Goal: Task Accomplishment & Management: Use online tool/utility

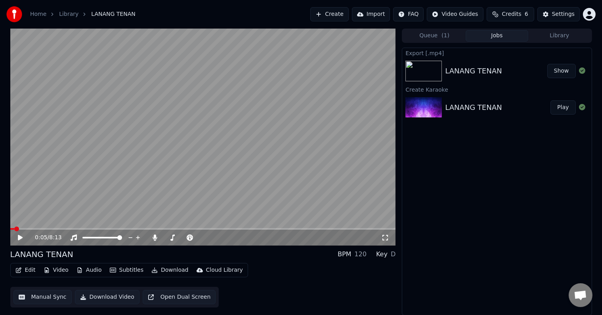
click at [342, 16] on button "Create" at bounding box center [329, 14] width 38 height 14
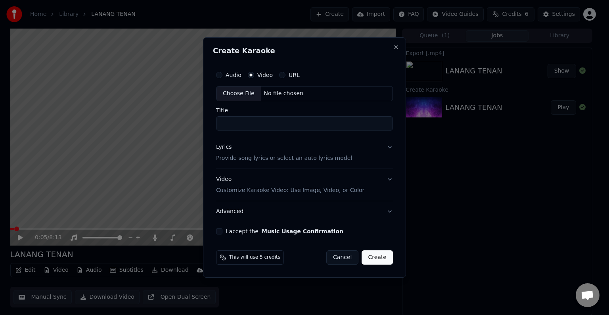
click at [302, 90] on div "Choose File No file chosen" at bounding box center [304, 93] width 177 height 15
type input "**********"
click at [391, 147] on button "Lyrics Provide song lyrics or select an auto lyrics model" at bounding box center [304, 153] width 177 height 32
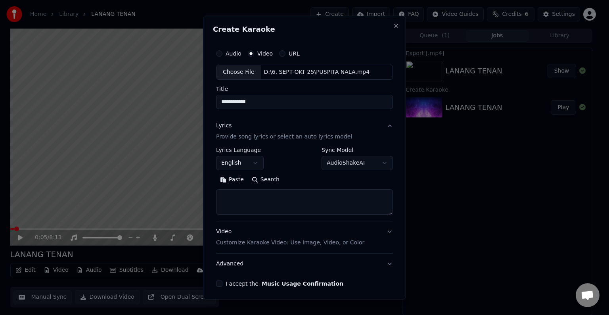
click at [260, 160] on body "**********" at bounding box center [301, 157] width 602 height 315
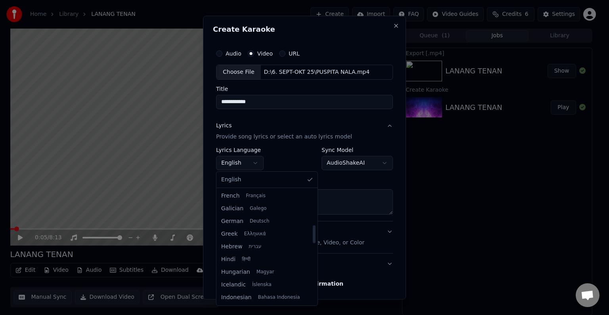
scroll to position [238, 0]
select select "**"
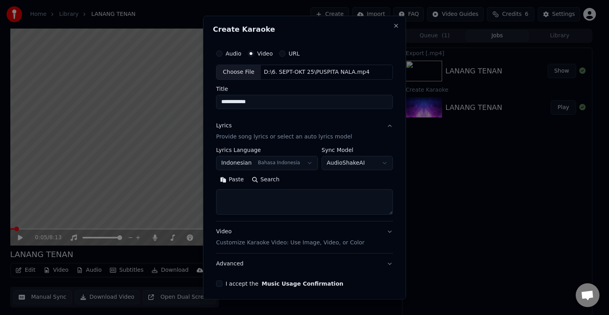
click at [295, 196] on textarea at bounding box center [304, 201] width 177 height 25
paste textarea "**********"
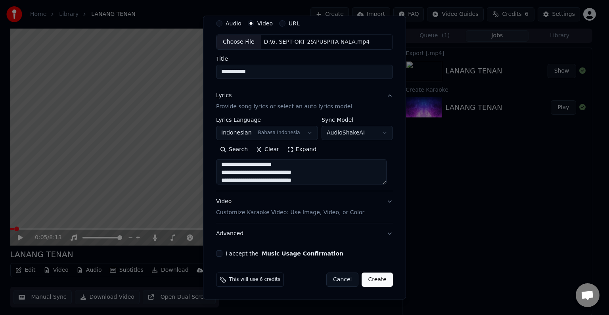
type textarea "**********"
click at [330, 215] on p "Customize Karaoke Video: Use Image, Video, or Color" at bounding box center [290, 212] width 148 height 8
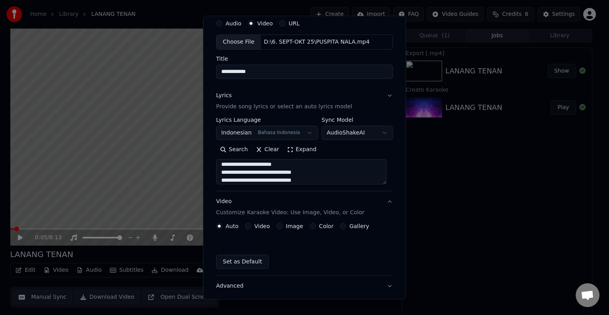
scroll to position [9, 0]
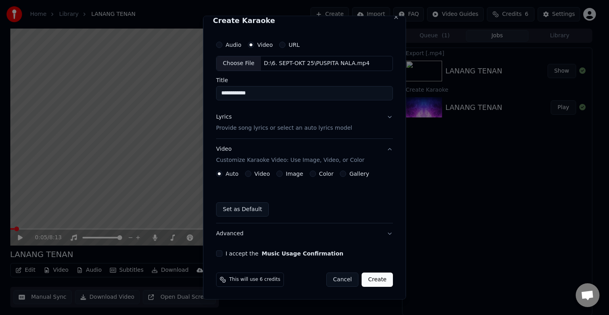
click at [248, 173] on button "Video" at bounding box center [248, 173] width 6 height 6
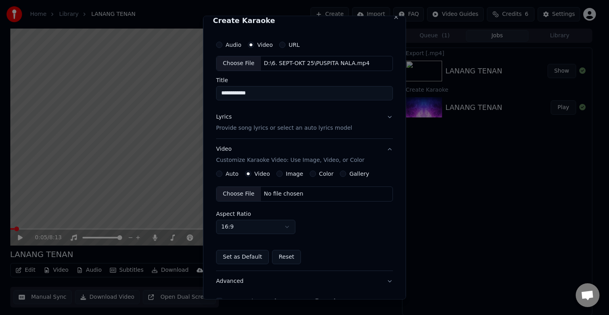
click at [289, 195] on div "No file chosen" at bounding box center [284, 194] width 46 height 8
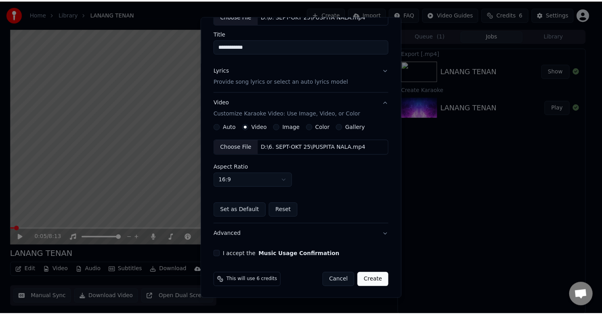
scroll to position [56, 0]
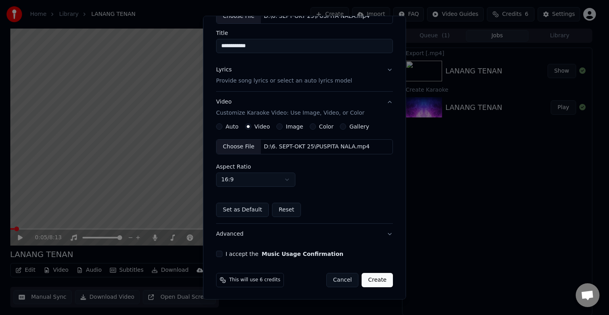
click at [220, 252] on button "I accept the Music Usage Confirmation" at bounding box center [219, 253] width 6 height 6
click at [371, 277] on button "Create" at bounding box center [376, 280] width 31 height 14
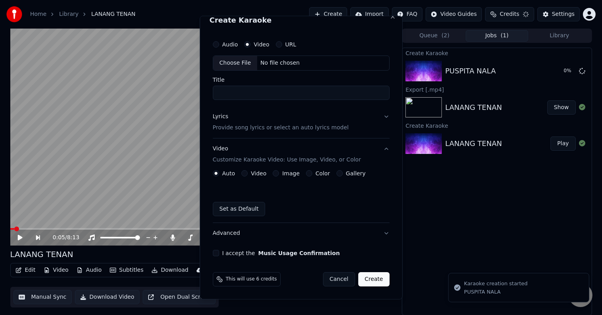
scroll to position [9, 0]
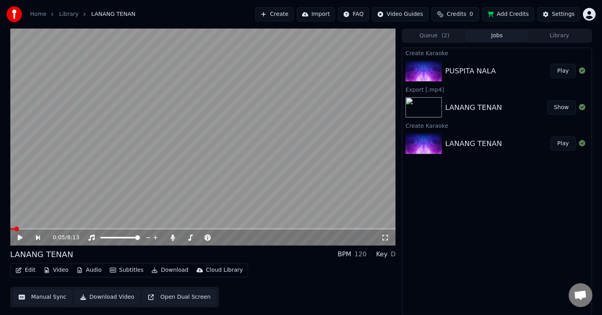
click at [552, 68] on button "Play" at bounding box center [562, 71] width 25 height 14
click at [19, 238] on icon at bounding box center [20, 237] width 4 height 5
click at [558, 14] on div "Settings" at bounding box center [563, 14] width 23 height 8
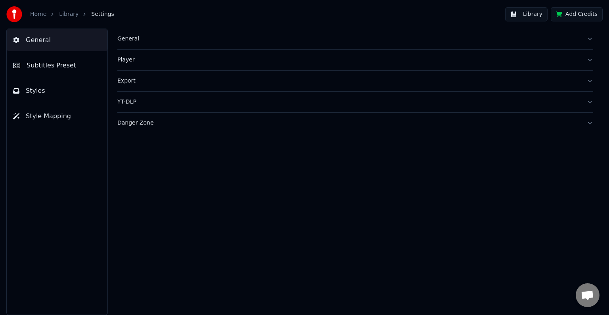
click at [49, 86] on button "Styles" at bounding box center [57, 91] width 101 height 22
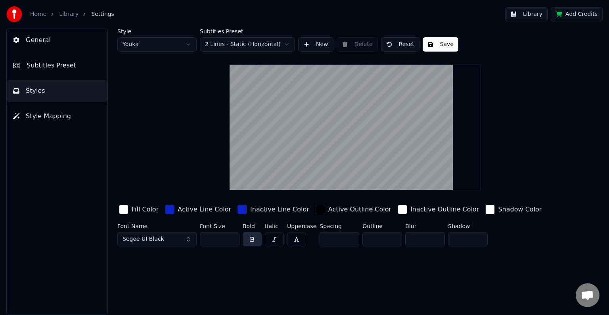
click at [51, 117] on span "Style Mapping" at bounding box center [48, 116] width 45 height 10
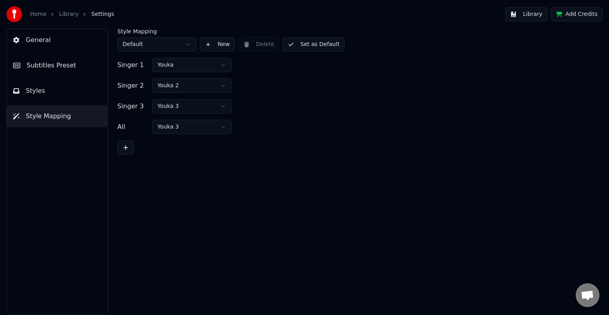
click at [220, 66] on html "Home Library Settings Library Add Credits General Subtitles Preset Styles Style…" at bounding box center [304, 157] width 609 height 315
click at [220, 85] on html "Home Library Settings Library Add Credits General Subtitles Preset Styles Style…" at bounding box center [304, 157] width 609 height 315
click at [311, 42] on button "Set as Default" at bounding box center [314, 44] width 62 height 14
click at [525, 17] on button "Library" at bounding box center [526, 14] width 42 height 14
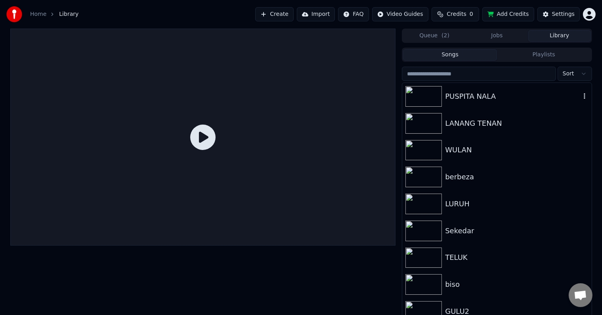
click at [515, 97] on div "PUSPITA NALA" at bounding box center [512, 96] width 135 height 11
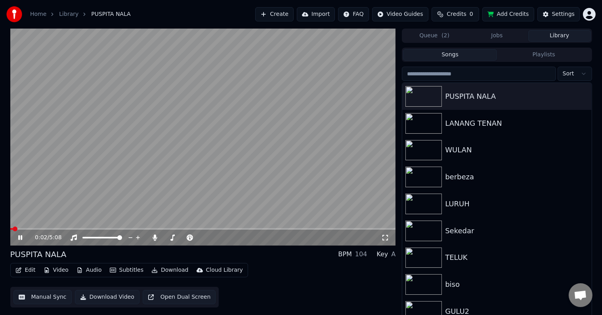
click at [44, 295] on button "Manual Sync" at bounding box center [42, 297] width 58 height 14
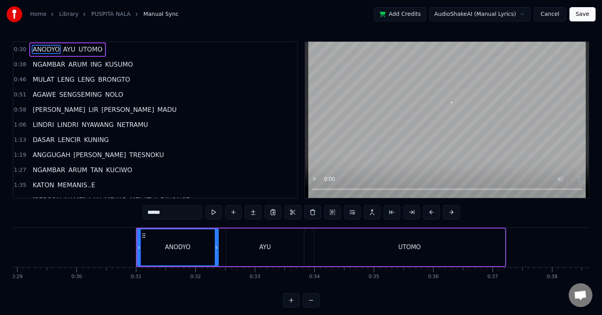
scroll to position [0, 1803]
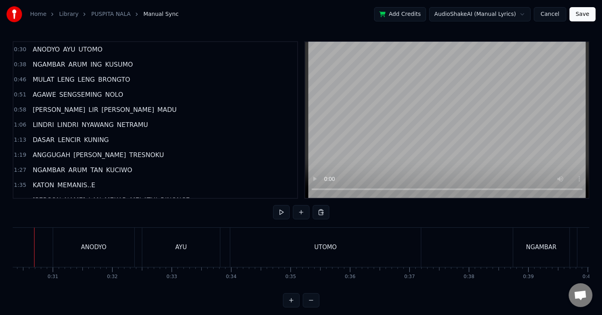
scroll to position [0, 1784]
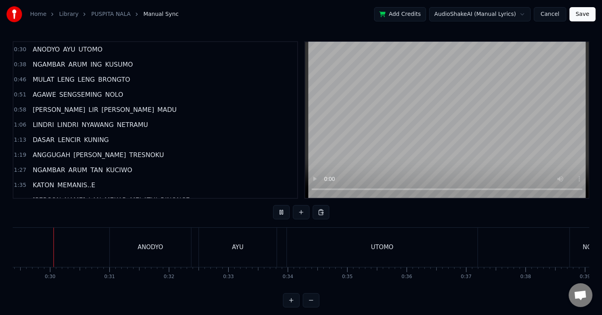
scroll to position [12, 0]
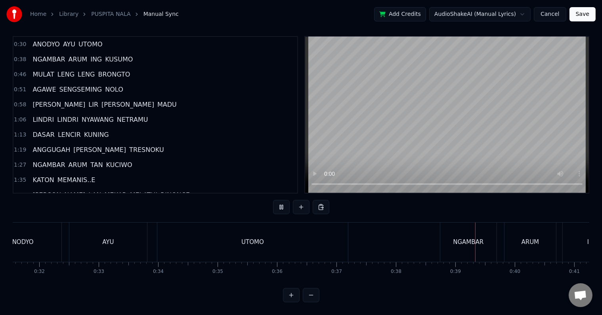
scroll to position [0, 2244]
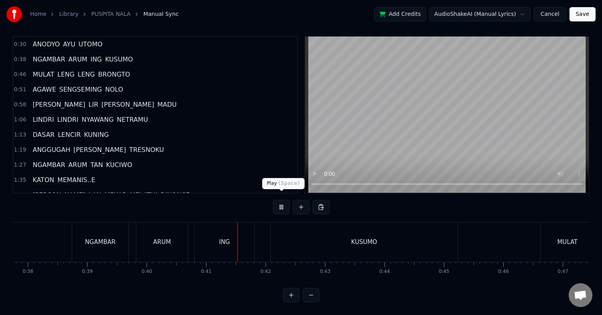
click at [285, 201] on button at bounding box center [281, 207] width 17 height 14
click at [51, 40] on span "ANODYO" at bounding box center [46, 44] width 29 height 9
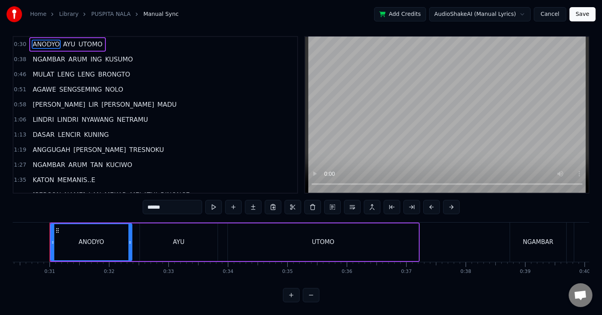
scroll to position [0, 1803]
drag, startPoint x: 56, startPoint y: 235, endPoint x: 41, endPoint y: 235, distance: 15.1
click at [41, 239] on icon at bounding box center [40, 242] width 3 height 6
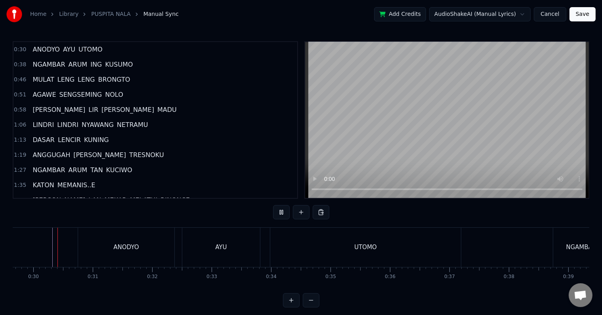
scroll to position [12, 0]
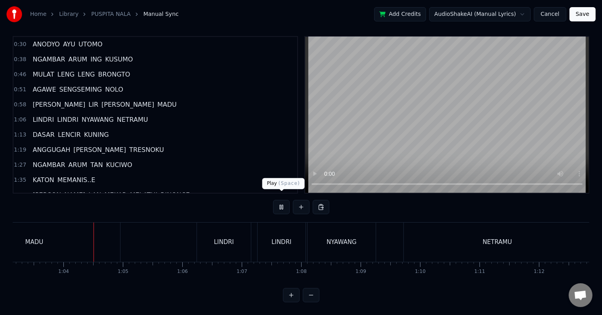
scroll to position [0, 3754]
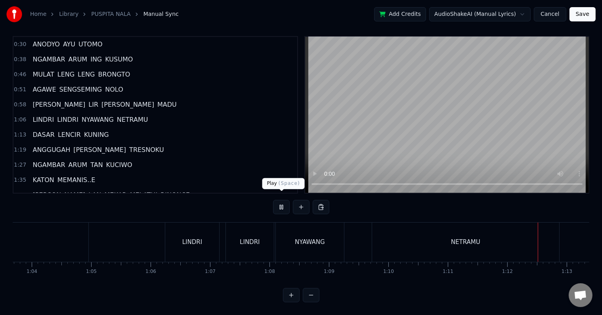
click at [279, 200] on button at bounding box center [281, 207] width 17 height 14
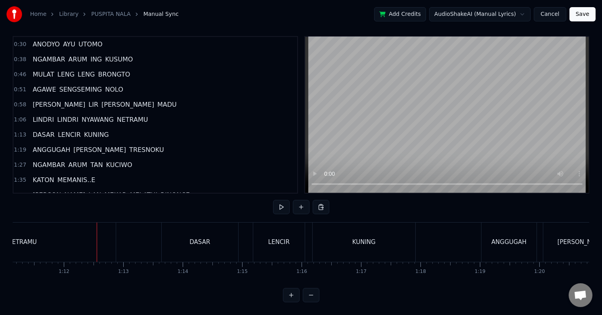
scroll to position [0, 4259]
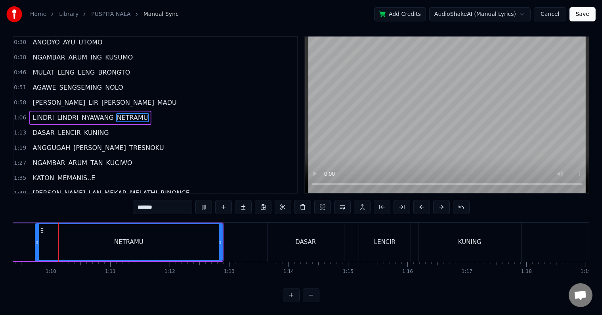
scroll to position [0, 4117]
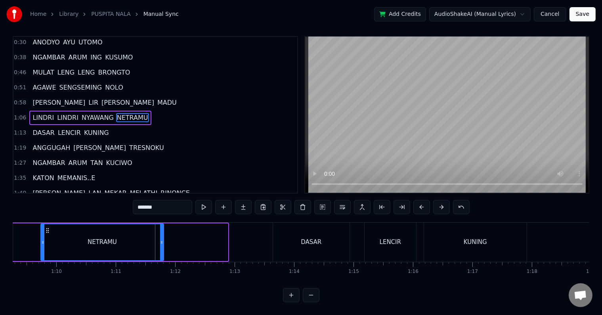
drag, startPoint x: 225, startPoint y: 235, endPoint x: 161, endPoint y: 235, distance: 64.2
click at [161, 239] on icon at bounding box center [161, 242] width 3 height 6
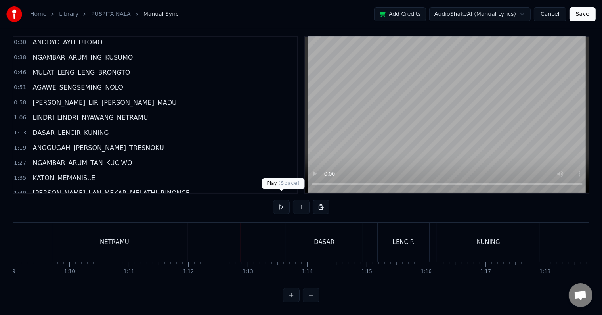
click at [282, 201] on button at bounding box center [281, 207] width 17 height 14
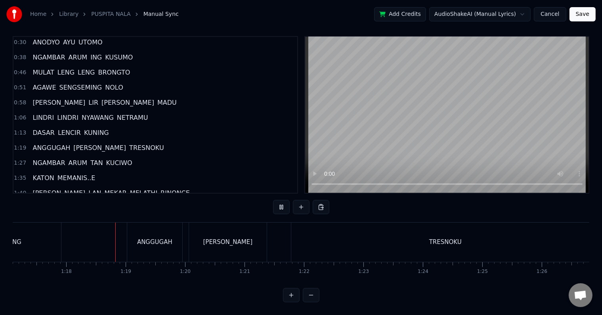
scroll to position [0, 4603]
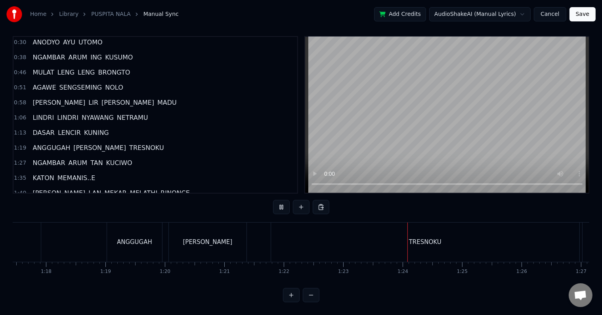
click at [281, 200] on button at bounding box center [281, 207] width 17 height 14
click at [533, 230] on div "TRESNOKU" at bounding box center [425, 241] width 308 height 39
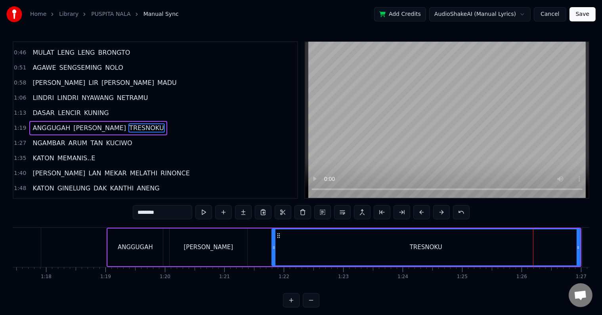
scroll to position [31, 0]
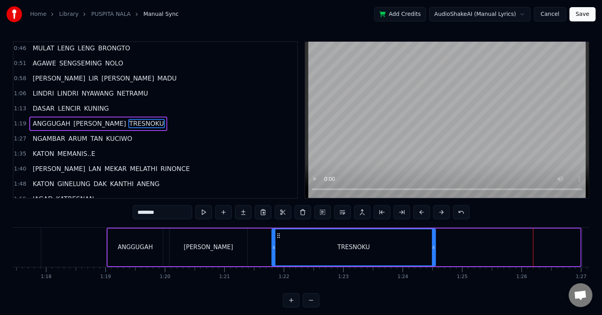
drag, startPoint x: 577, startPoint y: 248, endPoint x: 432, endPoint y: 263, distance: 145.4
click at [432, 263] on div at bounding box center [433, 247] width 3 height 36
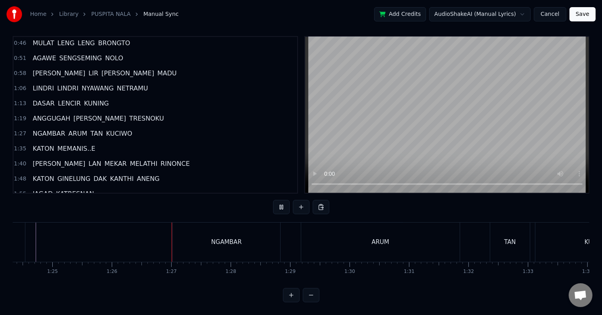
scroll to position [0, 5102]
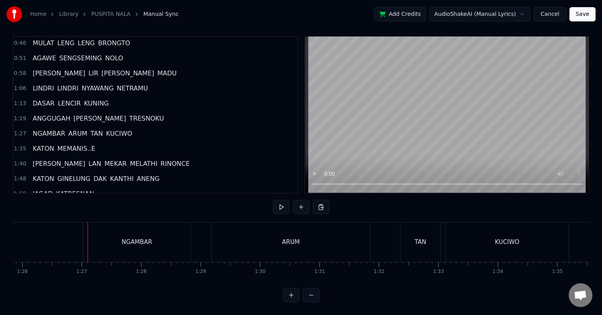
click at [98, 238] on div "NGAMBAR" at bounding box center [136, 241] width 107 height 39
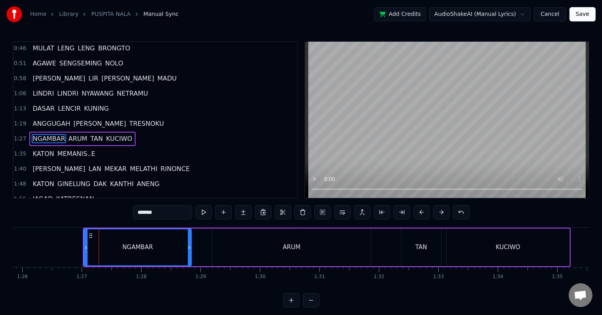
scroll to position [46, 0]
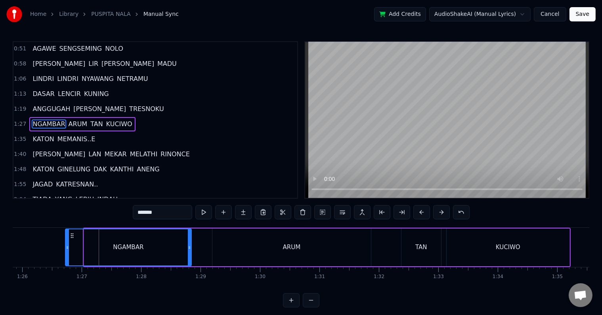
drag, startPoint x: 85, startPoint y: 249, endPoint x: 67, endPoint y: 250, distance: 18.7
click at [67, 250] on div at bounding box center [67, 247] width 3 height 36
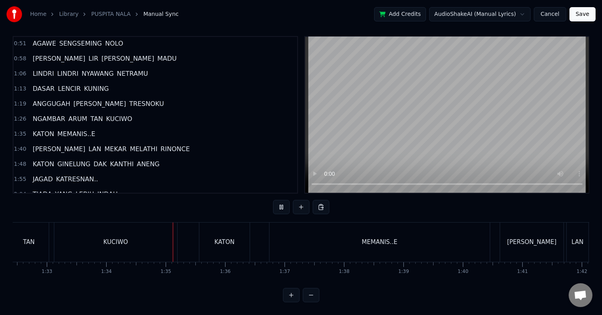
scroll to position [0, 5584]
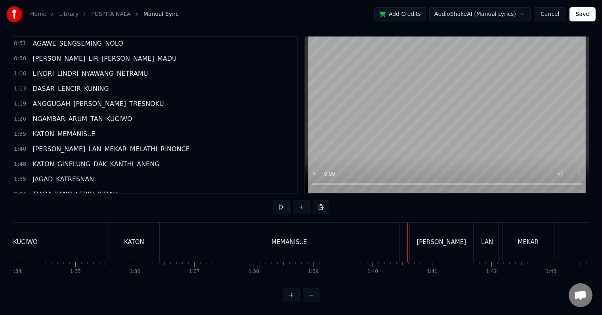
click at [201, 237] on div "MEMANIS..E" at bounding box center [289, 241] width 220 height 39
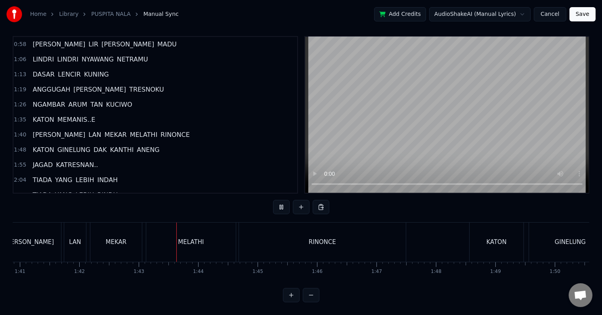
scroll to position [0, 6091]
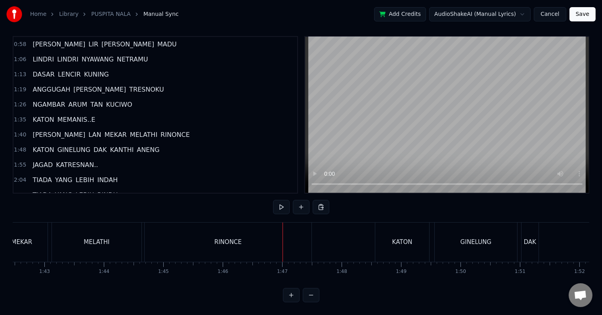
click at [178, 238] on div "RINONCE" at bounding box center [228, 241] width 167 height 39
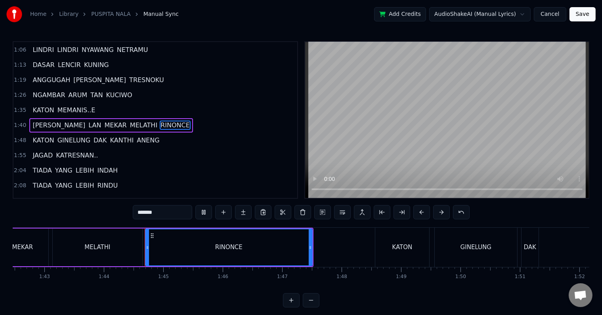
scroll to position [12, 0]
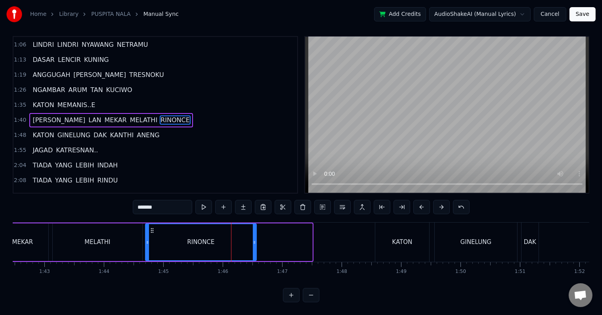
drag, startPoint x: 311, startPoint y: 235, endPoint x: 255, endPoint y: 237, distance: 55.9
click at [255, 239] on icon at bounding box center [254, 242] width 3 height 6
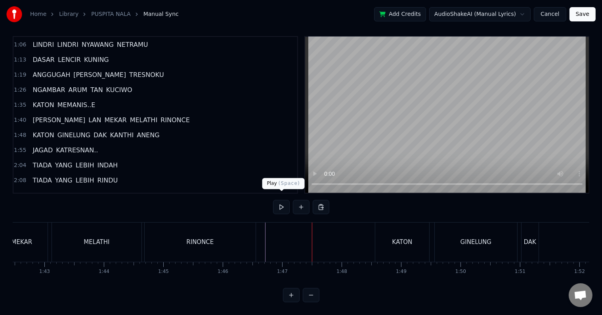
click at [286, 201] on button at bounding box center [281, 207] width 17 height 14
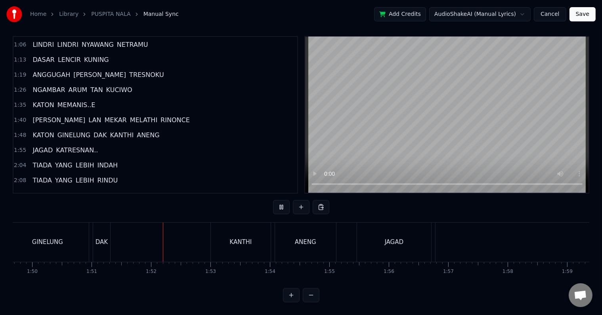
scroll to position [0, 6599]
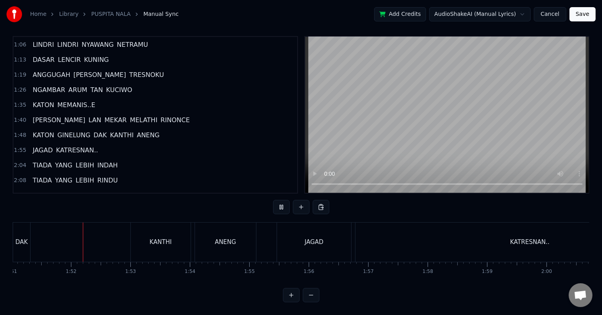
click at [273, 200] on button at bounding box center [281, 207] width 17 height 14
click at [282, 200] on button at bounding box center [281, 207] width 17 height 14
click at [65, 238] on div "KATON GINELUNG DAK KANTHI ANENG" at bounding box center [62, 241] width 392 height 39
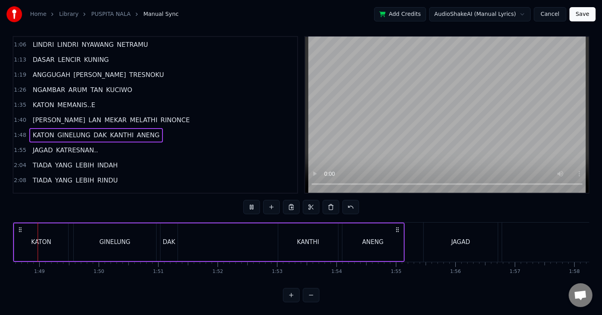
scroll to position [0, 6425]
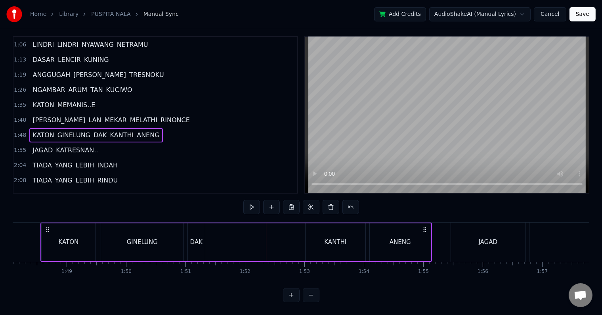
click at [198, 237] on div "DAK" at bounding box center [196, 241] width 12 height 9
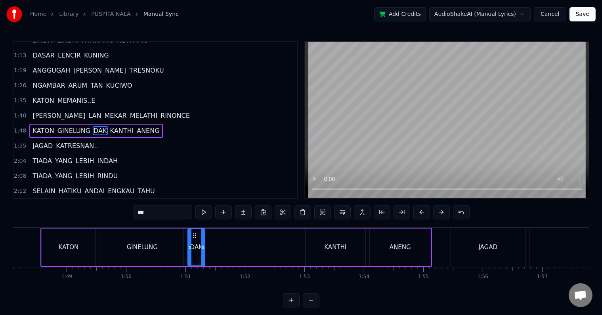
scroll to position [90, 0]
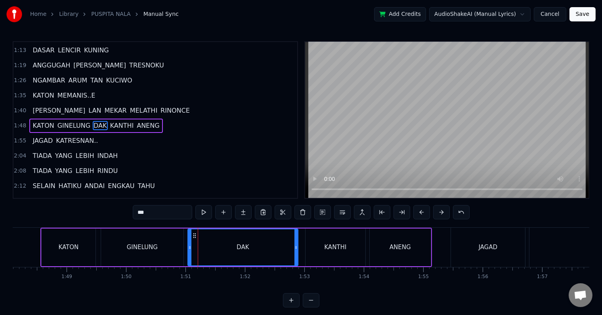
drag, startPoint x: 201, startPoint y: 246, endPoint x: 294, endPoint y: 246, distance: 93.1
click at [294, 246] on icon at bounding box center [295, 247] width 3 height 6
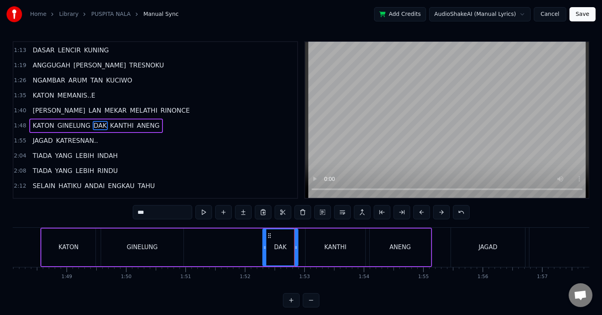
drag, startPoint x: 188, startPoint y: 252, endPoint x: 263, endPoint y: 252, distance: 74.9
click at [263, 252] on div at bounding box center [264, 247] width 3 height 36
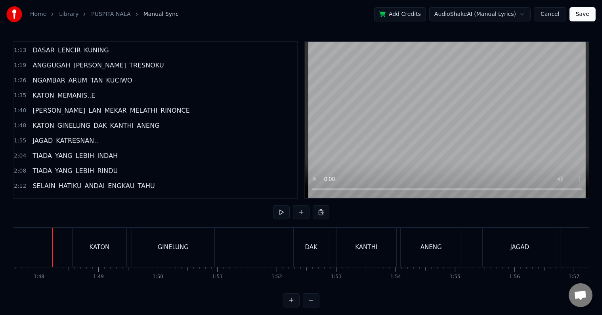
scroll to position [12, 0]
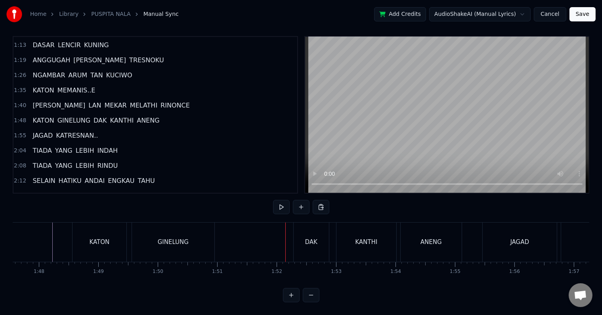
click at [175, 237] on div "GINELUNG" at bounding box center [173, 241] width 31 height 9
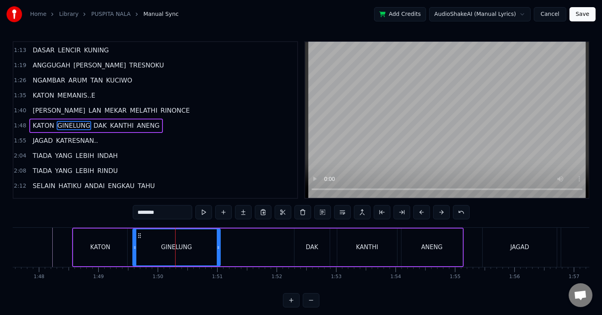
drag, startPoint x: 214, startPoint y: 247, endPoint x: 219, endPoint y: 246, distance: 5.3
click at [219, 246] on icon at bounding box center [218, 247] width 3 height 6
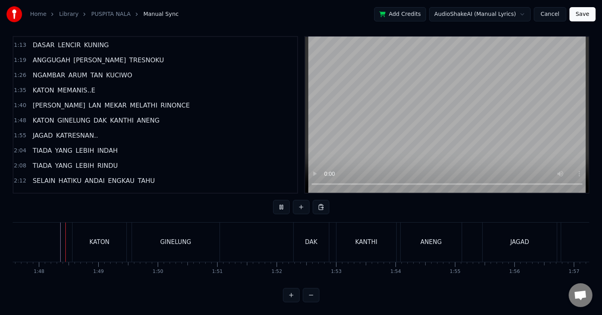
scroll to position [12, 0]
click at [243, 237] on div "KATON GINELUNG DAK KANTHI ANENG" at bounding box center [268, 241] width 392 height 39
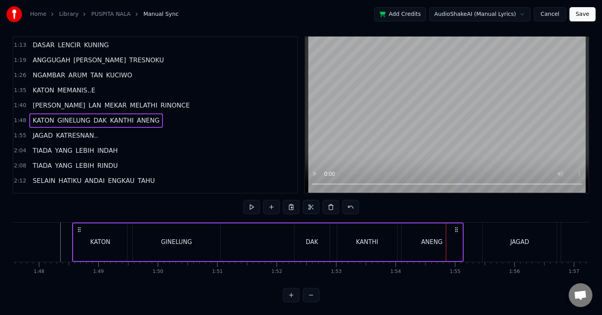
click at [306, 235] on div "DAK" at bounding box center [311, 242] width 35 height 38
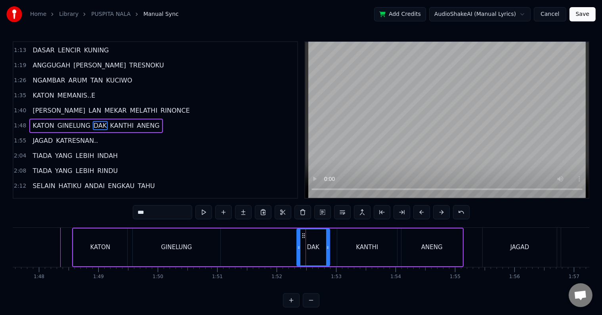
click at [297, 247] on icon at bounding box center [298, 247] width 3 height 6
drag, startPoint x: 328, startPoint y: 249, endPoint x: 334, endPoint y: 249, distance: 6.4
click at [334, 249] on icon at bounding box center [333, 247] width 3 height 6
click at [260, 246] on div "KATON GINELUNG DAK KANTHI ANENG" at bounding box center [268, 246] width 392 height 39
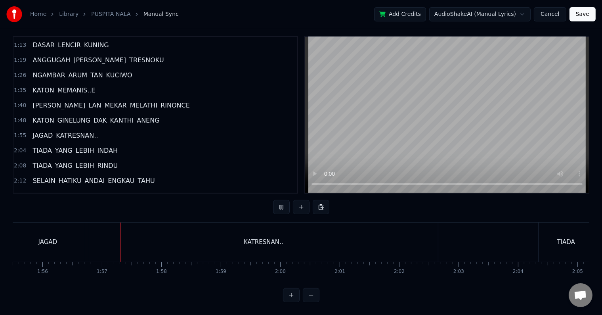
scroll to position [0, 6894]
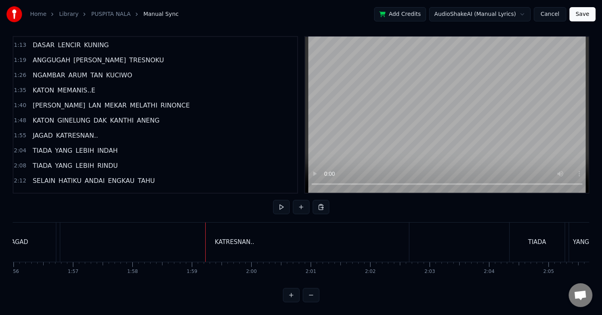
click at [105, 233] on div "KATRESNAN.." at bounding box center [234, 241] width 349 height 39
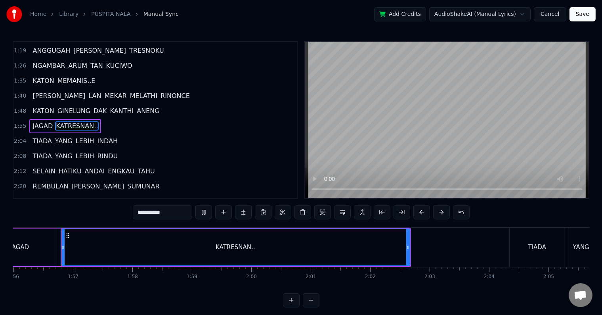
scroll to position [12, 0]
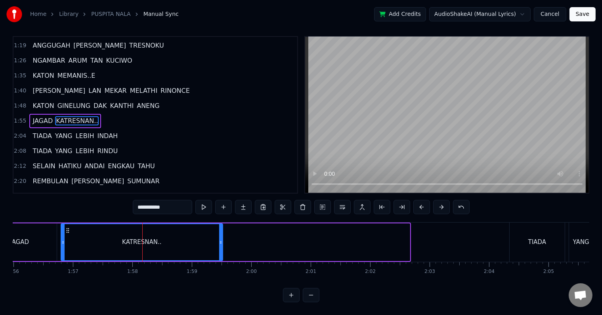
drag, startPoint x: 407, startPoint y: 239, endPoint x: 220, endPoint y: 239, distance: 187.0
click at [220, 239] on div at bounding box center [220, 242] width 3 height 36
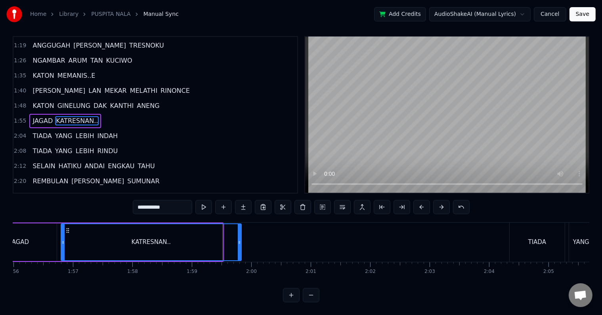
drag, startPoint x: 220, startPoint y: 239, endPoint x: 239, endPoint y: 239, distance: 18.6
click at [239, 239] on div at bounding box center [239, 242] width 3 height 36
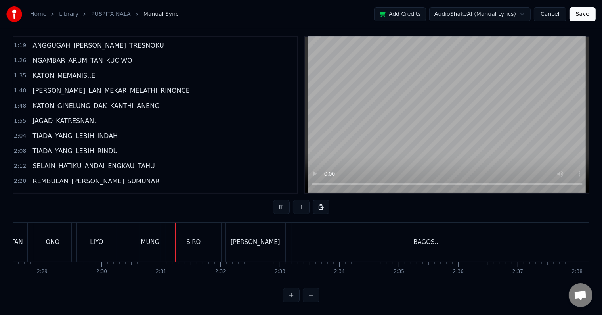
scroll to position [0, 8921]
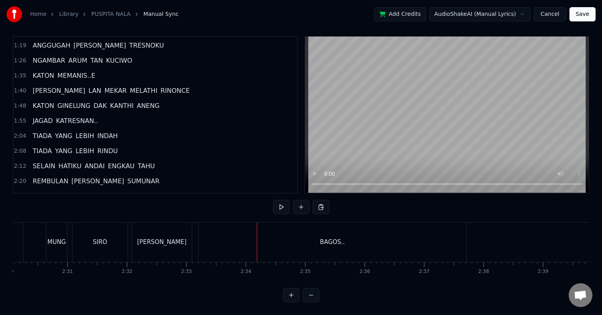
click at [334, 229] on div "BAGOS.." at bounding box center [333, 241] width 268 height 39
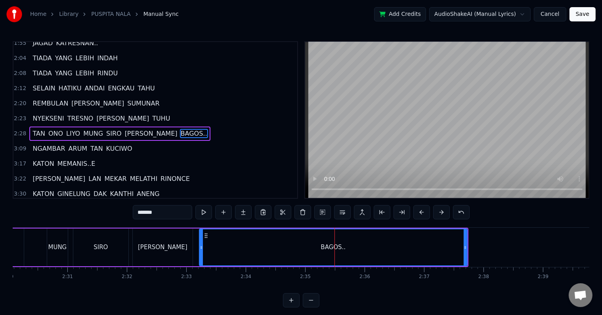
scroll to position [192, 0]
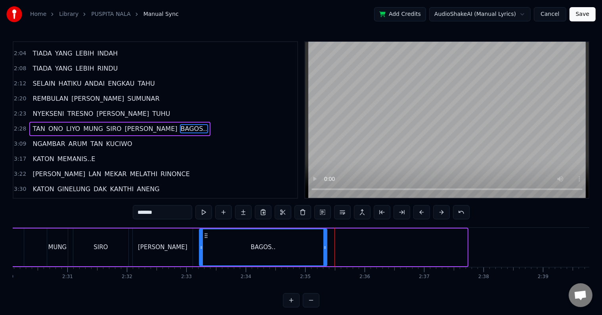
drag, startPoint x: 464, startPoint y: 249, endPoint x: 324, endPoint y: 251, distance: 140.3
click at [324, 251] on div at bounding box center [324, 247] width 3 height 36
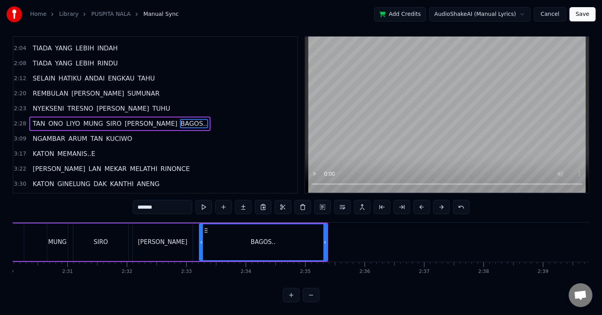
scroll to position [12, 0]
drag, startPoint x: 324, startPoint y: 237, endPoint x: 344, endPoint y: 238, distance: 19.5
click at [344, 238] on div at bounding box center [344, 242] width 3 height 36
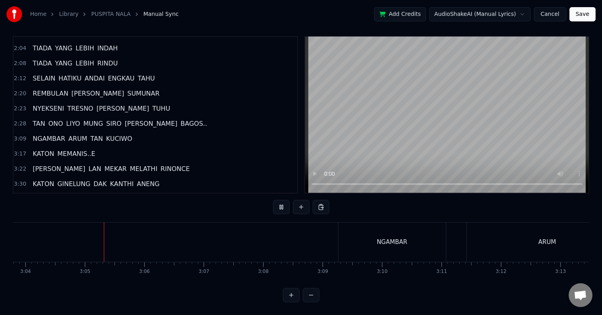
scroll to position [0, 10940]
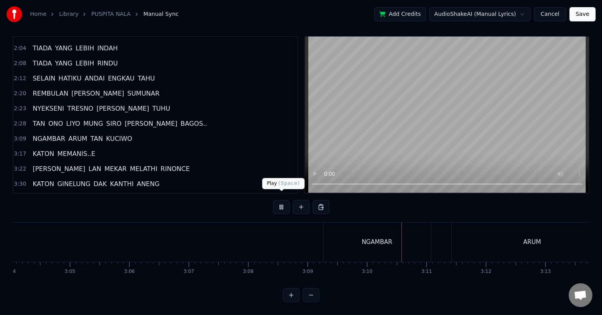
click at [277, 200] on button at bounding box center [281, 207] width 17 height 14
click at [340, 240] on div "NGAMBAR" at bounding box center [376, 241] width 107 height 39
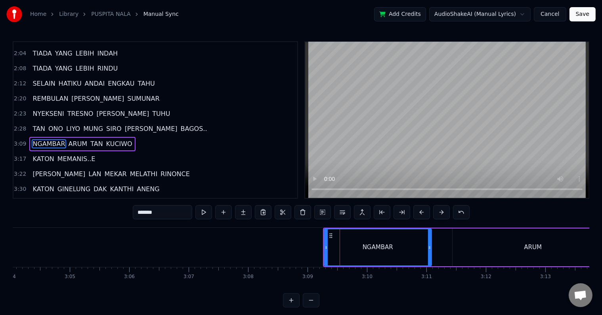
scroll to position [206, 0]
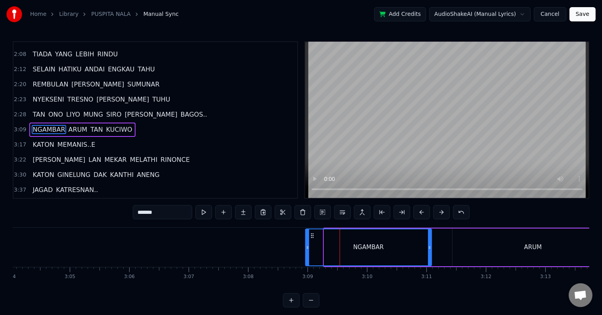
drag, startPoint x: 327, startPoint y: 242, endPoint x: 308, endPoint y: 244, distance: 18.8
click at [308, 244] on div at bounding box center [307, 247] width 3 height 36
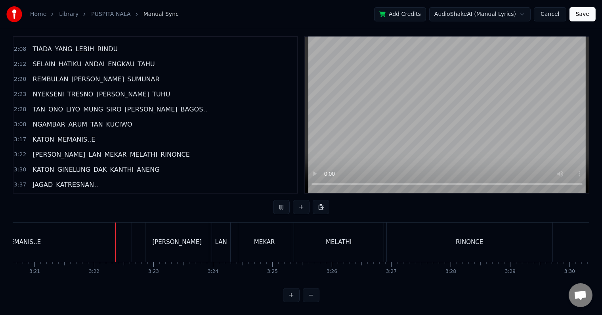
scroll to position [0, 11948]
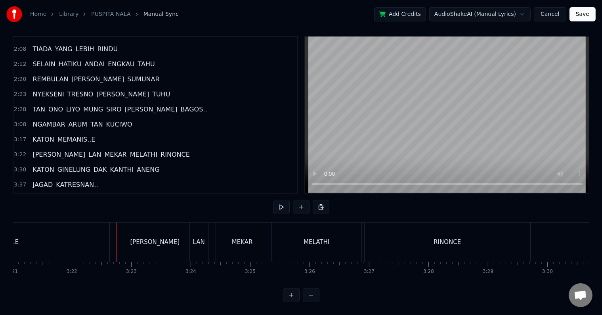
click at [46, 235] on div "MEMANIS..E" at bounding box center [1, 241] width 217 height 39
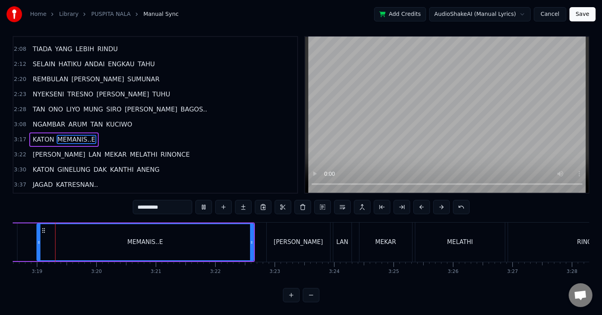
scroll to position [0, 11800]
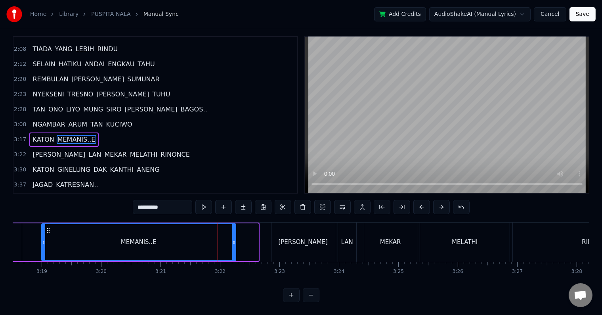
drag, startPoint x: 257, startPoint y: 236, endPoint x: 234, endPoint y: 236, distance: 22.6
click at [234, 239] on icon at bounding box center [233, 242] width 3 height 6
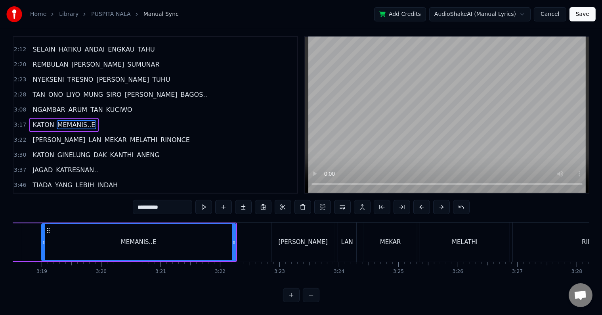
scroll to position [0, 11788]
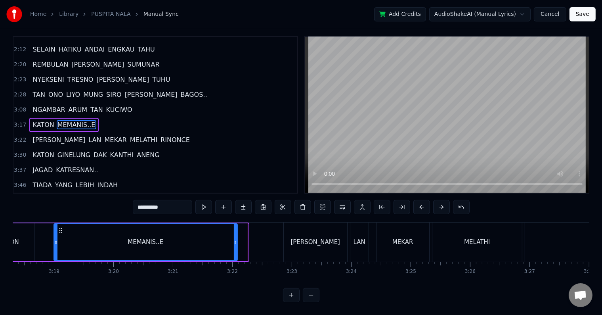
drag, startPoint x: 245, startPoint y: 238, endPoint x: 235, endPoint y: 238, distance: 10.7
click at [235, 239] on icon at bounding box center [235, 242] width 3 height 6
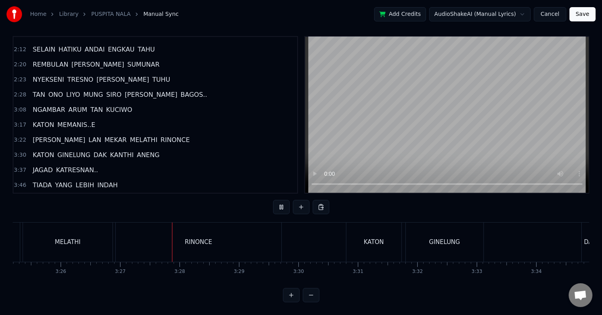
scroll to position [0, 12287]
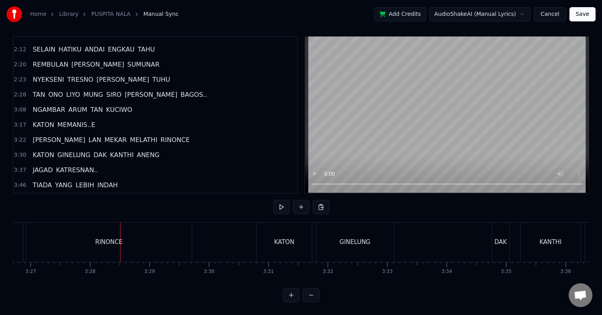
click at [130, 233] on div "RINONCE" at bounding box center [109, 241] width 166 height 39
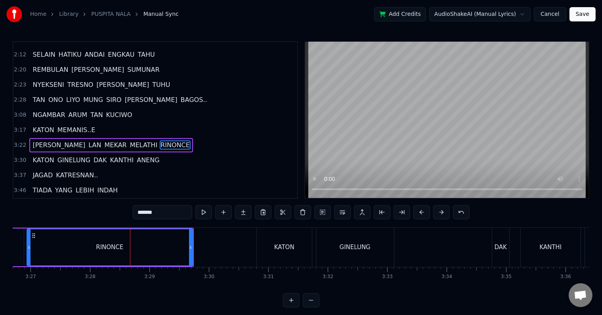
scroll to position [235, 0]
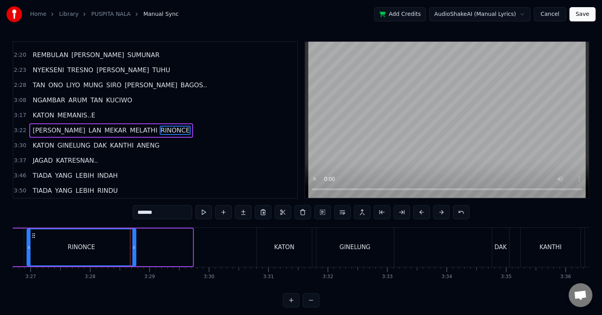
drag, startPoint x: 190, startPoint y: 248, endPoint x: 134, endPoint y: 246, distance: 56.7
click at [134, 246] on icon at bounding box center [133, 247] width 3 height 6
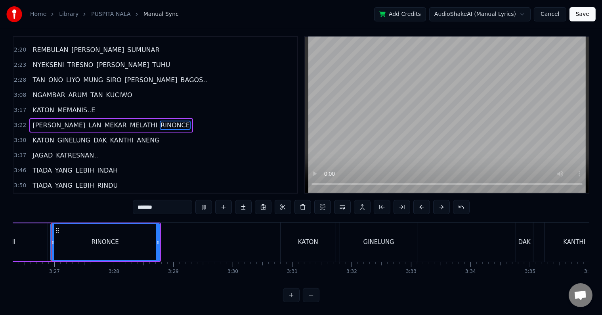
scroll to position [0, 12260]
drag, startPoint x: 160, startPoint y: 241, endPoint x: 166, endPoint y: 241, distance: 6.3
click at [166, 241] on div at bounding box center [167, 242] width 3 height 36
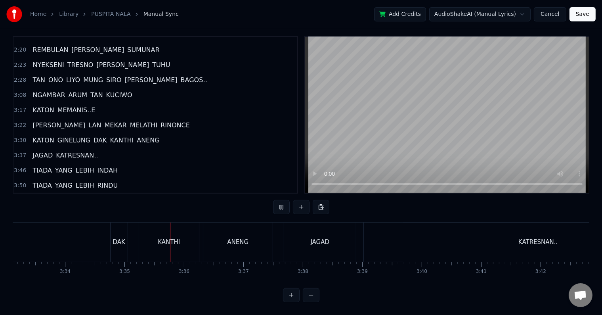
scroll to position [0, 12757]
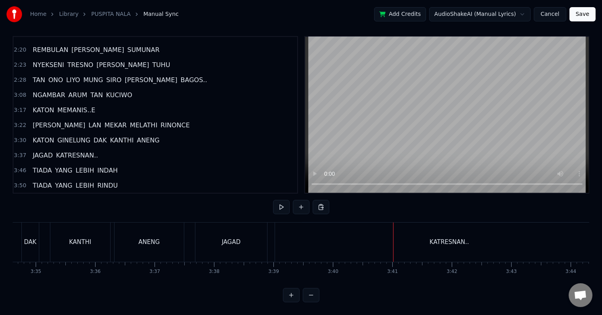
click at [430, 237] on div "KATRESNAN.." at bounding box center [449, 241] width 349 height 39
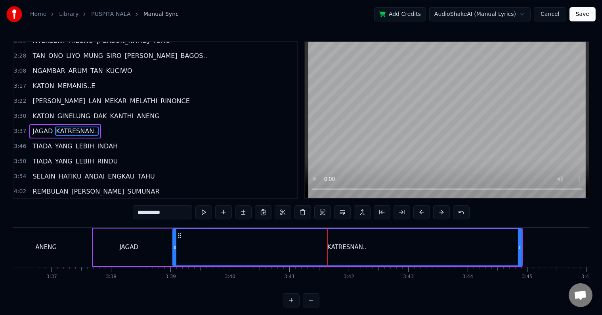
scroll to position [0, 12870]
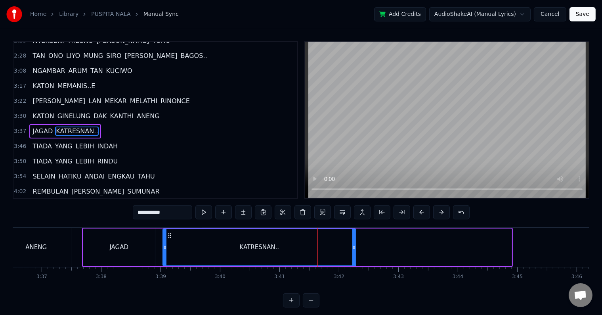
drag, startPoint x: 508, startPoint y: 245, endPoint x: 352, endPoint y: 248, distance: 156.5
click at [352, 248] on icon at bounding box center [353, 247] width 3 height 6
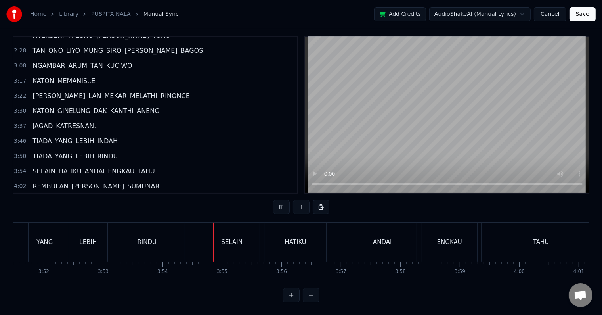
scroll to position [0, 13887]
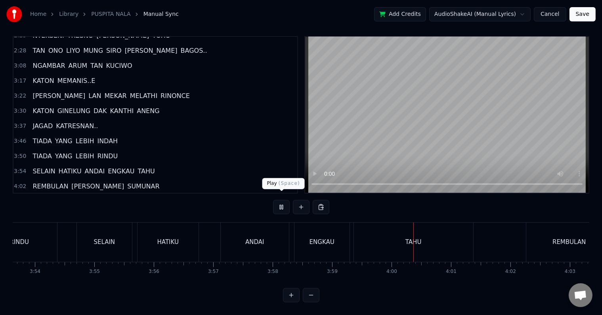
click at [283, 200] on button at bounding box center [281, 207] width 17 height 14
click at [390, 237] on div "TAHU" at bounding box center [413, 241] width 119 height 39
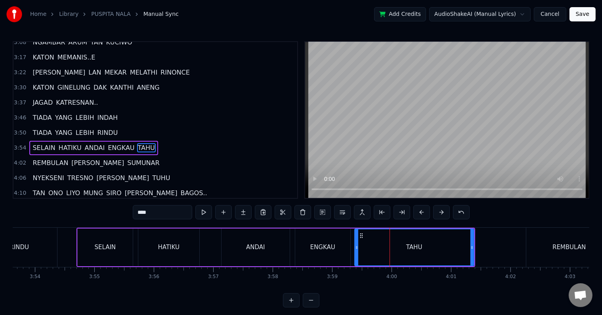
scroll to position [308, 0]
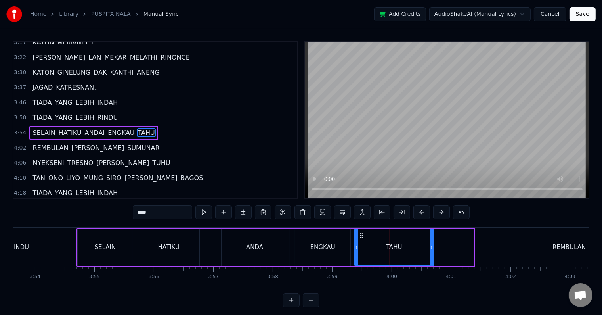
drag, startPoint x: 470, startPoint y: 246, endPoint x: 430, endPoint y: 244, distance: 40.5
click at [430, 244] on icon at bounding box center [431, 247] width 3 height 6
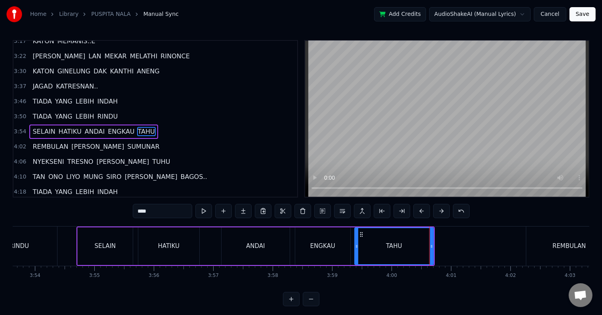
scroll to position [12, 0]
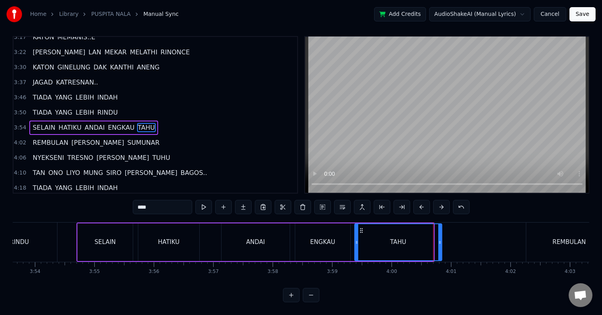
drag, startPoint x: 430, startPoint y: 235, endPoint x: 439, endPoint y: 235, distance: 8.4
click at [439, 239] on icon at bounding box center [439, 242] width 3 height 6
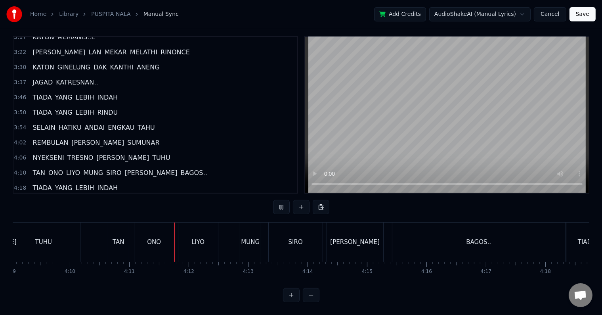
scroll to position [0, 14896]
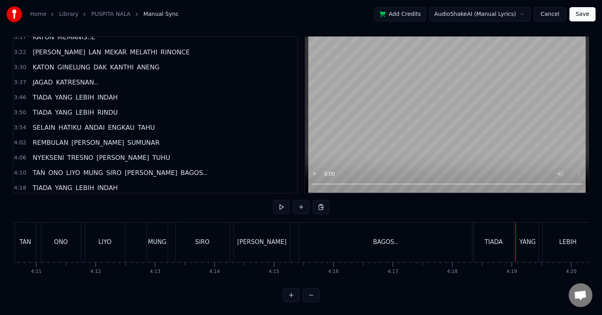
click at [357, 239] on div "BAGOS.." at bounding box center [385, 241] width 173 height 39
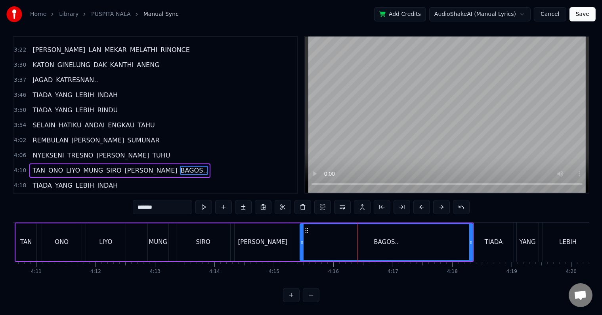
scroll to position [12, 0]
click at [336, 235] on div "BAGOS.." at bounding box center [386, 242] width 172 height 36
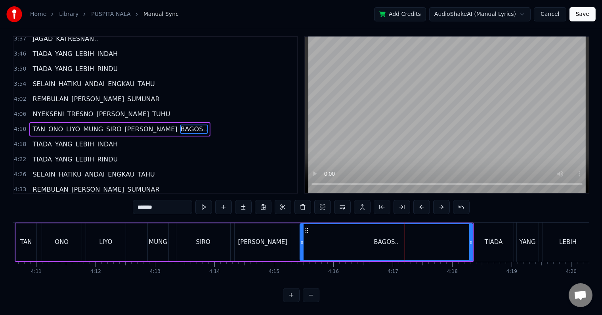
click at [347, 236] on div "BAGOS.." at bounding box center [386, 242] width 172 height 36
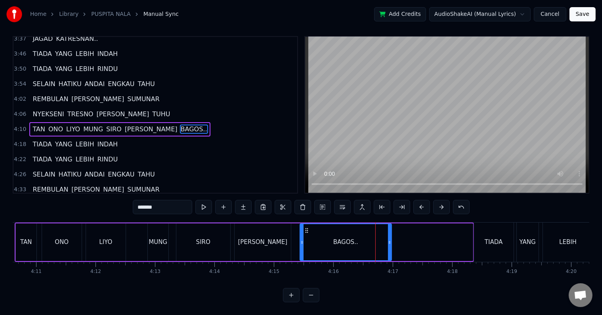
drag, startPoint x: 471, startPoint y: 235, endPoint x: 390, endPoint y: 235, distance: 81.2
click at [390, 239] on icon at bounding box center [389, 242] width 3 height 6
drag, startPoint x: 390, startPoint y: 235, endPoint x: 398, endPoint y: 235, distance: 7.9
click at [398, 239] on icon at bounding box center [397, 242] width 3 height 6
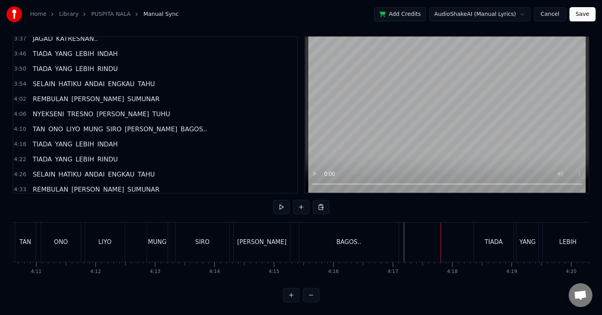
click at [477, 235] on div "TIADA" at bounding box center [494, 241] width 40 height 39
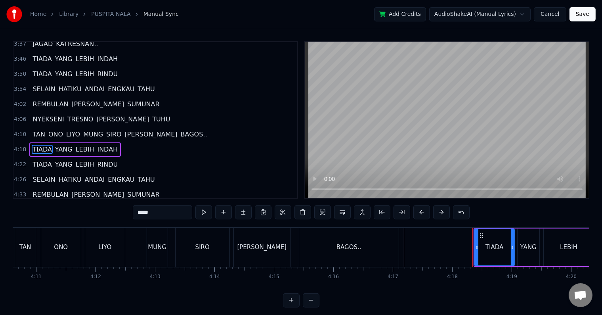
scroll to position [367, 0]
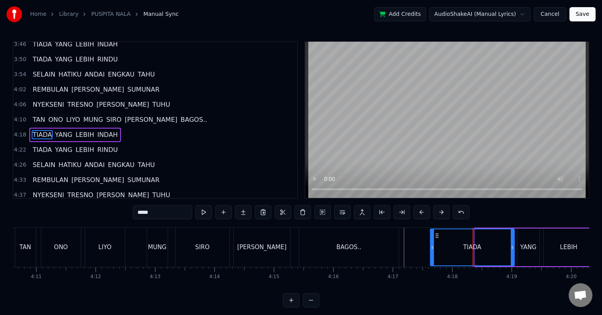
drag, startPoint x: 475, startPoint y: 244, endPoint x: 430, endPoint y: 246, distance: 44.4
click at [431, 246] on icon at bounding box center [432, 247] width 3 height 6
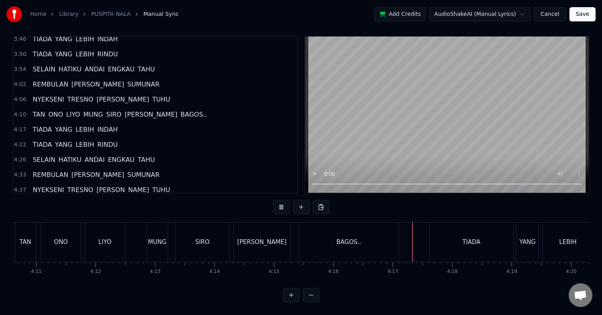
scroll to position [12, 0]
click at [442, 234] on div "TIADA" at bounding box center [472, 241] width 84 height 39
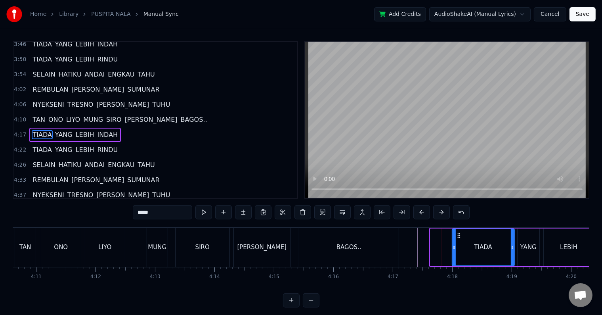
drag, startPoint x: 433, startPoint y: 248, endPoint x: 455, endPoint y: 248, distance: 22.2
click at [455, 248] on icon at bounding box center [454, 247] width 3 height 6
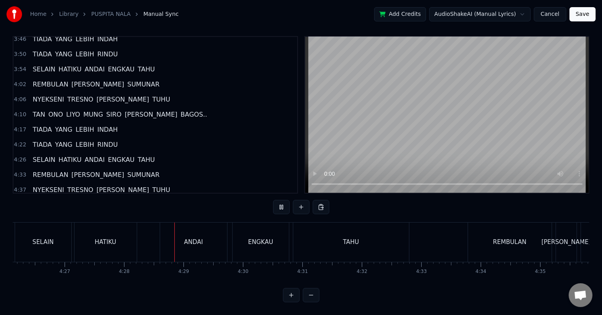
scroll to position [0, 15913]
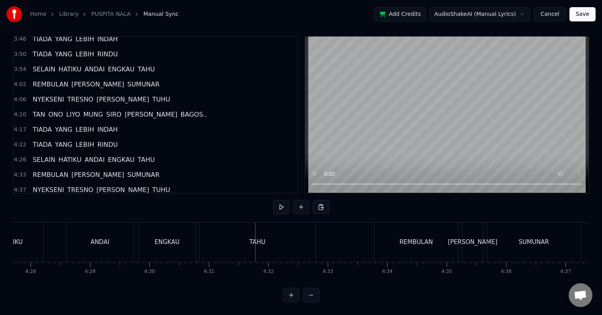
click at [290, 231] on div "TAHU" at bounding box center [258, 241] width 116 height 39
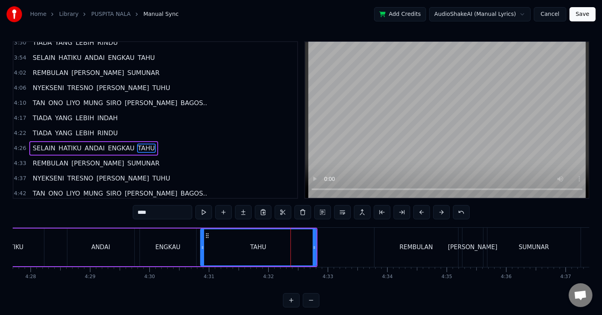
scroll to position [384, 0]
drag, startPoint x: 315, startPoint y: 247, endPoint x: 281, endPoint y: 249, distance: 34.1
click at [281, 249] on icon at bounding box center [280, 247] width 3 height 6
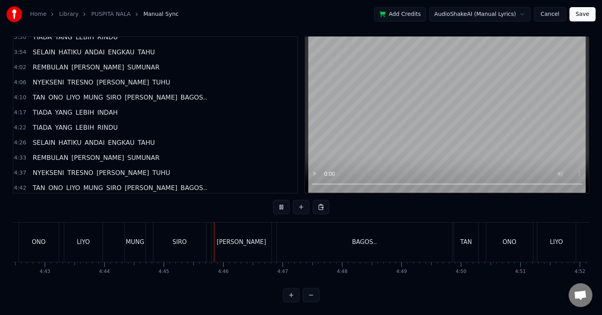
scroll to position [0, 16918]
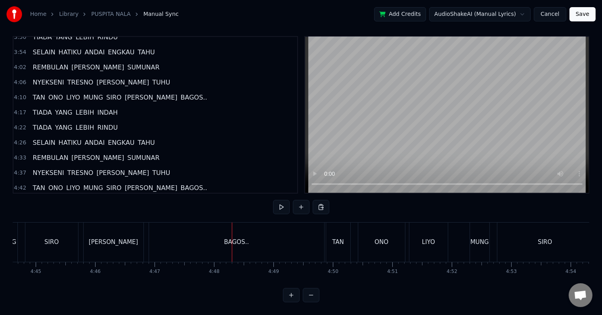
click at [237, 237] on div "BAGOS.." at bounding box center [236, 241] width 25 height 9
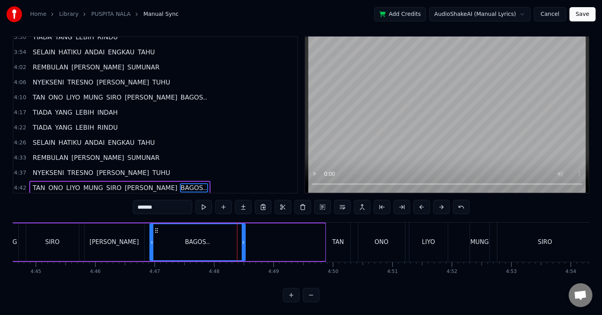
drag, startPoint x: 323, startPoint y: 236, endPoint x: 243, endPoint y: 238, distance: 79.7
click at [243, 238] on div at bounding box center [243, 242] width 3 height 36
drag, startPoint x: 243, startPoint y: 238, endPoint x: 256, endPoint y: 238, distance: 12.3
click at [256, 238] on div at bounding box center [255, 242] width 3 height 36
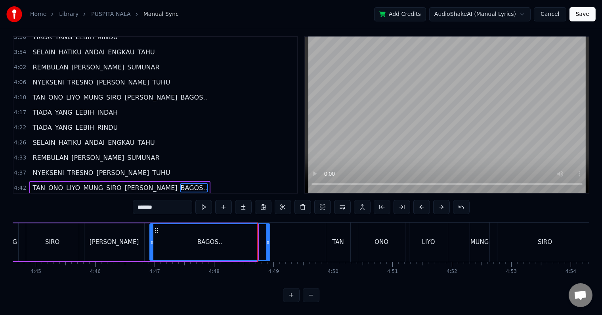
drag, startPoint x: 256, startPoint y: 238, endPoint x: 268, endPoint y: 237, distance: 12.4
click at [268, 237] on div at bounding box center [267, 242] width 3 height 36
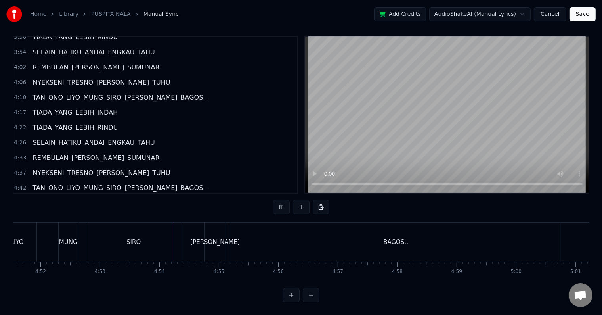
scroll to position [0, 17422]
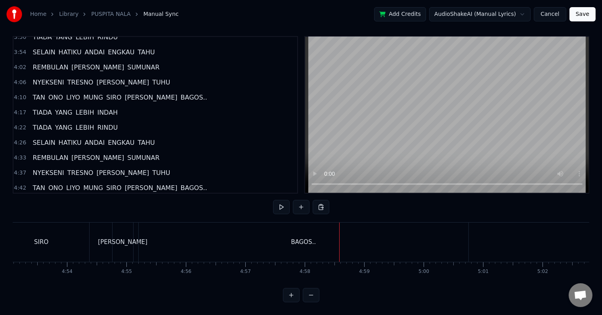
click at [436, 235] on div "BAGOS.." at bounding box center [304, 241] width 330 height 39
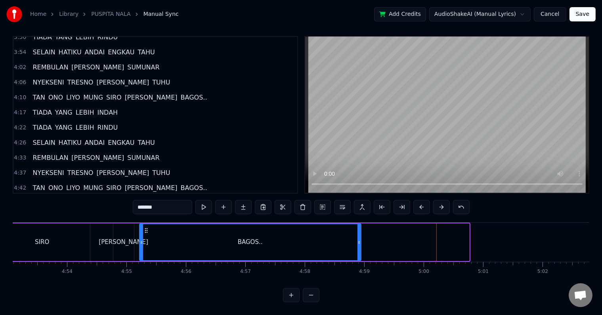
drag, startPoint x: 468, startPoint y: 240, endPoint x: 359, endPoint y: 239, distance: 108.2
click at [359, 239] on div at bounding box center [358, 242] width 3 height 36
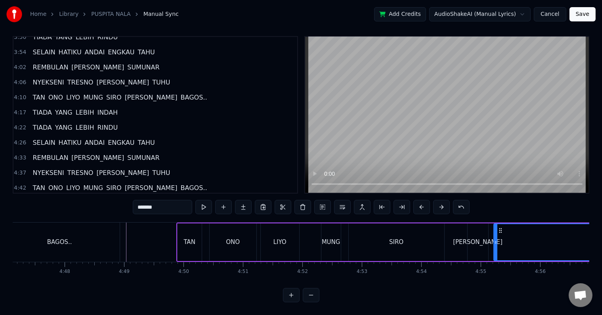
scroll to position [0, 17119]
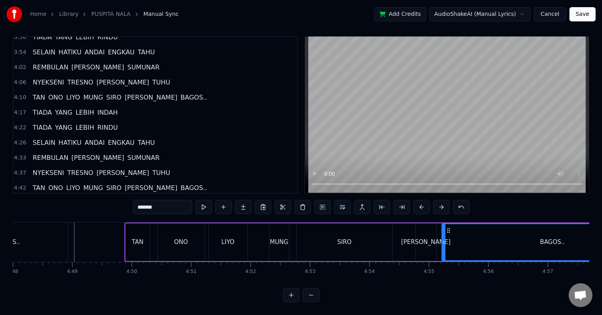
click at [256, 240] on div "TAN ONO LIYO MUNG SIRO WONG BAGOS.." at bounding box center [394, 241] width 540 height 39
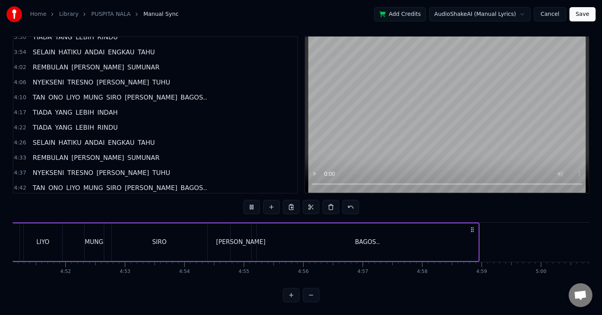
scroll to position [0, 17234]
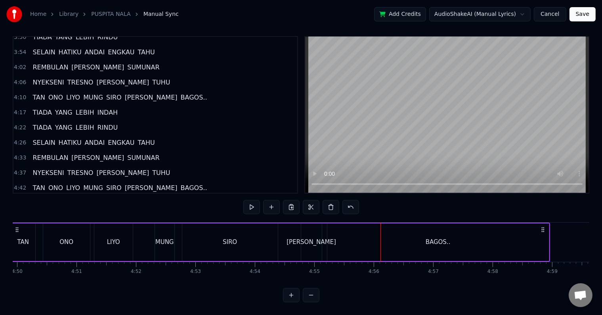
click at [313, 243] on div "WONG" at bounding box center [311, 242] width 21 height 38
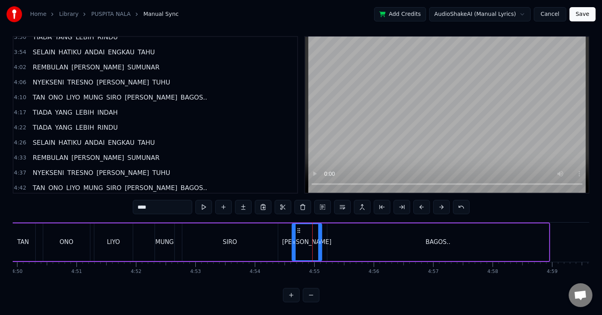
drag, startPoint x: 301, startPoint y: 238, endPoint x: 292, endPoint y: 236, distance: 9.3
click at [292, 236] on div at bounding box center [293, 242] width 3 height 36
click at [283, 246] on div "TAN ONO LIYO MUNG SIRO WONG BAGOS.." at bounding box center [280, 241] width 540 height 39
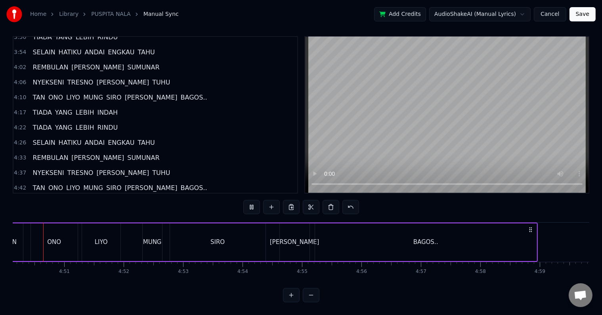
scroll to position [0, 17235]
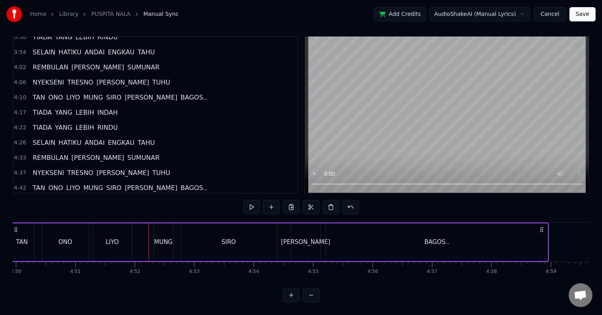
click at [157, 237] on div "MUNG" at bounding box center [163, 241] width 19 height 9
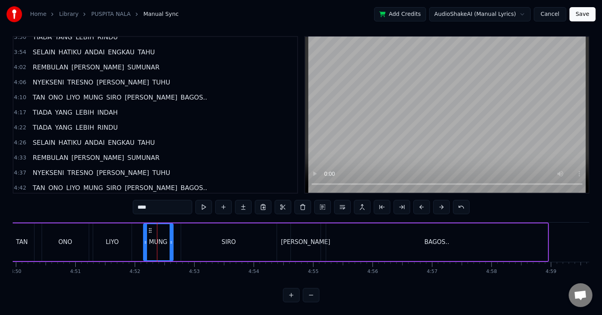
drag, startPoint x: 154, startPoint y: 240, endPoint x: 143, endPoint y: 240, distance: 10.3
click at [144, 240] on div at bounding box center [145, 242] width 3 height 36
click at [137, 241] on div "TAN ONO LIYO MUNG SIRO WONG BAGOS.." at bounding box center [279, 241] width 540 height 39
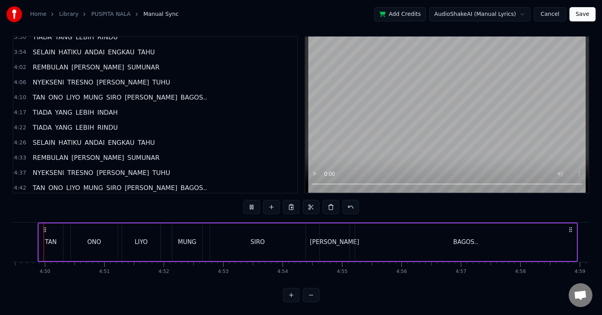
scroll to position [0, 17191]
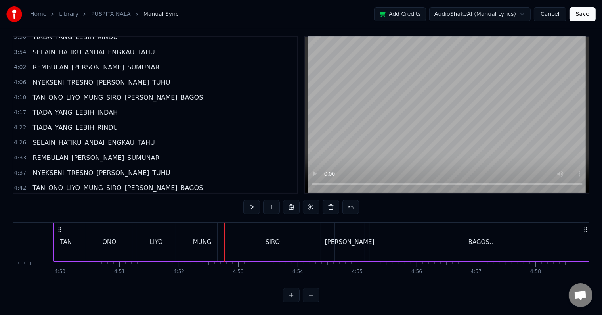
click at [193, 239] on div "MUNG" at bounding box center [202, 241] width 19 height 9
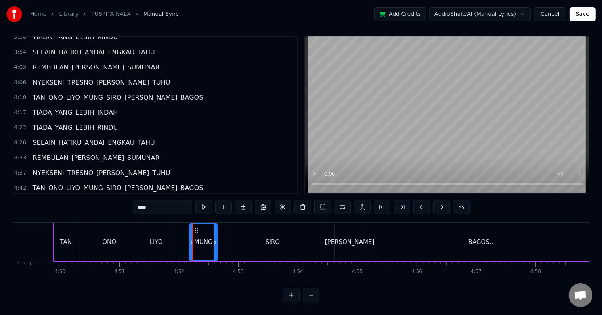
click at [190, 243] on div at bounding box center [191, 242] width 3 height 36
click at [178, 241] on div "TAN ONO LIYO MUNG SIRO WONG BAGOS.." at bounding box center [323, 241] width 540 height 39
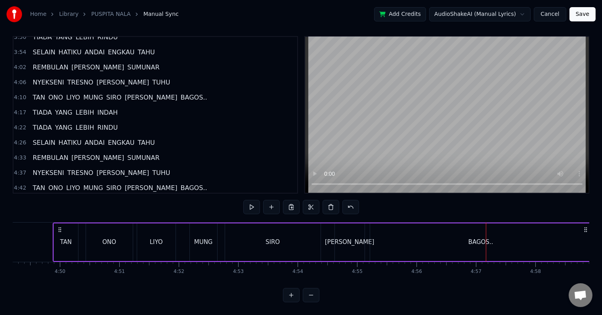
click at [351, 237] on div "WONG" at bounding box center [350, 241] width 50 height 9
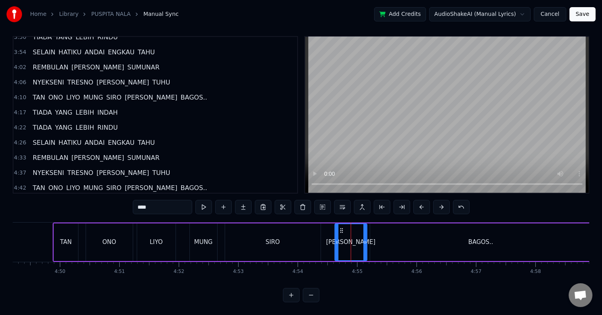
click at [365, 239] on icon at bounding box center [364, 242] width 3 height 6
click at [328, 238] on div "TAN ONO LIYO MUNG SIRO WONG BAGOS.." at bounding box center [323, 241] width 540 height 39
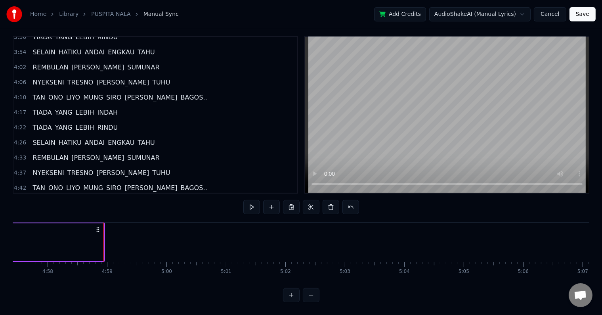
scroll to position [0, 17693]
click at [590, 13] on button "Save" at bounding box center [582, 14] width 26 height 14
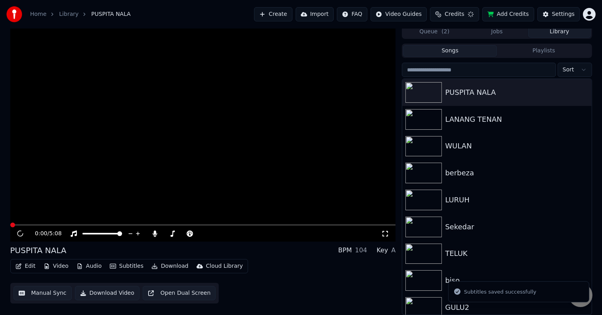
scroll to position [4, 0]
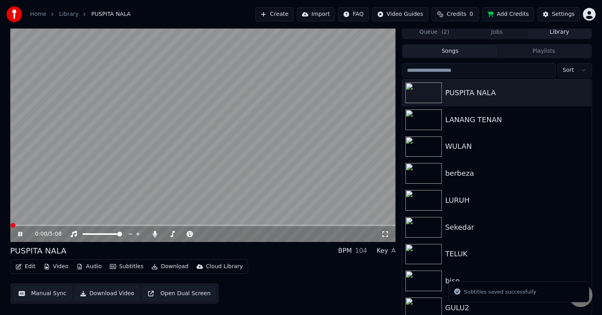
click at [121, 293] on button "Download Video" at bounding box center [107, 293] width 65 height 14
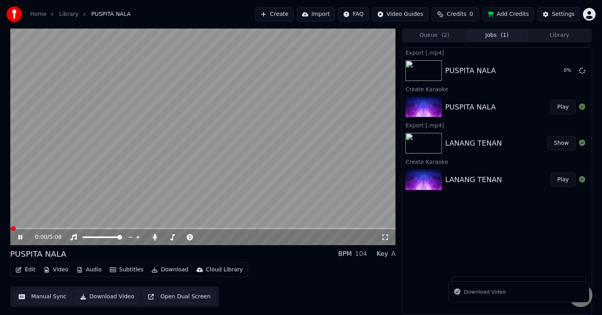
scroll to position [0, 0]
click at [19, 235] on icon at bounding box center [20, 237] width 4 height 5
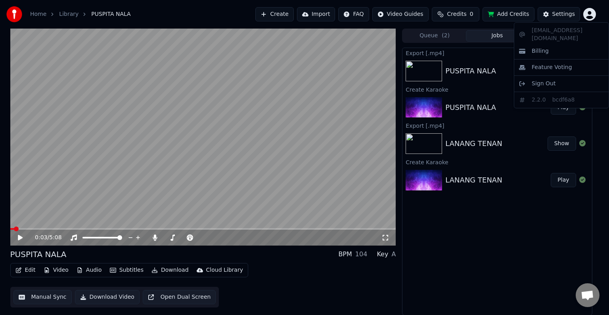
click at [593, 12] on html "Home Library PUSPITA NALA Create Import FAQ Video Guides Credits 0 Add Credits …" at bounding box center [304, 157] width 609 height 315
click at [559, 79] on div "Sign Out" at bounding box center [561, 83] width 91 height 13
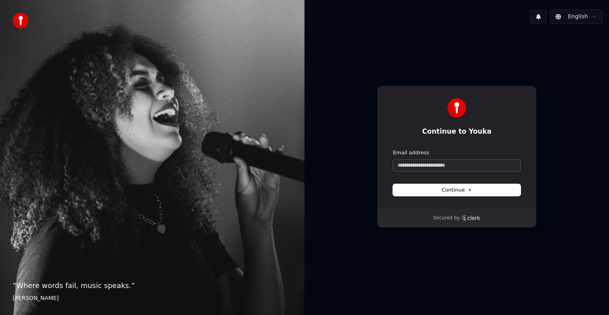
click at [483, 166] on input "Email address" at bounding box center [457, 165] width 128 height 12
click at [473, 188] on button "Continue" at bounding box center [457, 190] width 128 height 12
type input "**********"
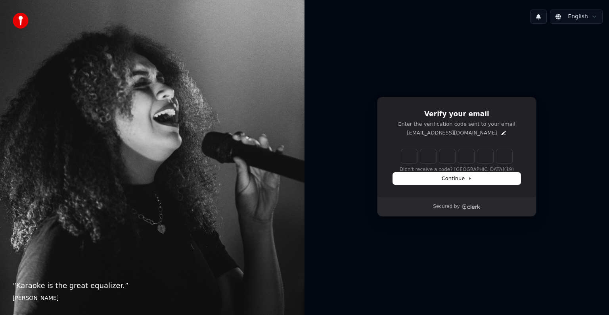
click at [411, 159] on input "Enter verification code" at bounding box center [456, 156] width 111 height 14
type input "******"
